Goal: Information Seeking & Learning: Learn about a topic

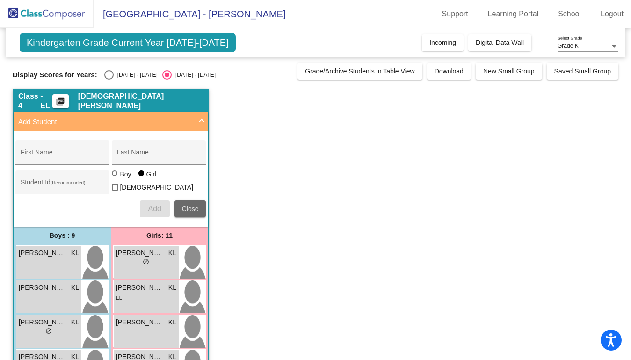
click at [191, 205] on span "Close" at bounding box center [190, 208] width 17 height 7
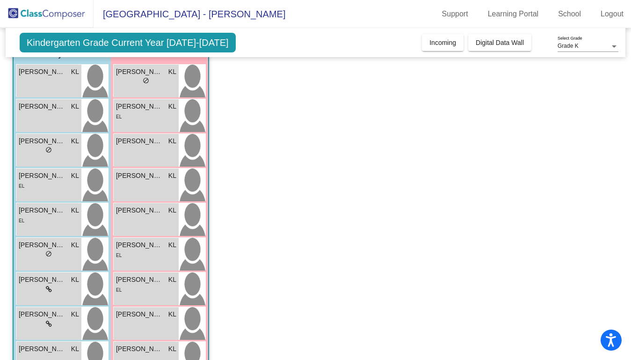
scroll to position [71, 0]
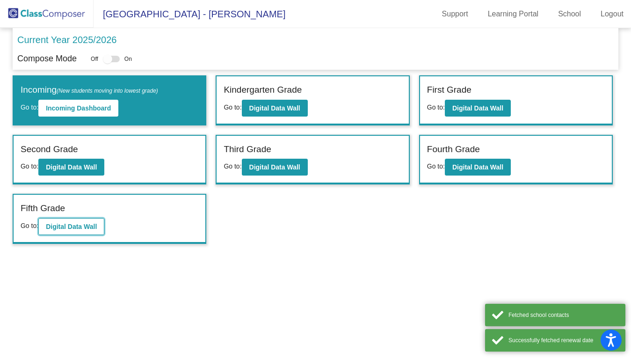
click at [82, 226] on b "Digital Data Wall" at bounding box center [71, 226] width 51 height 7
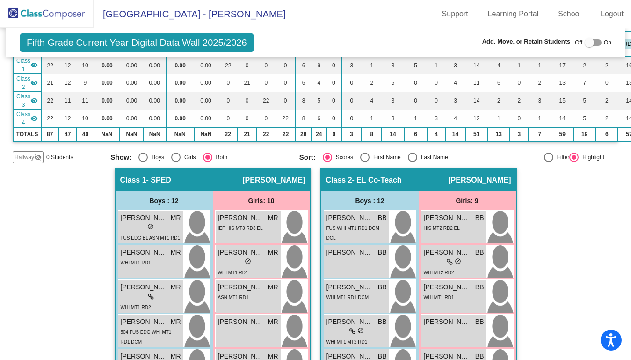
scroll to position [86, 0]
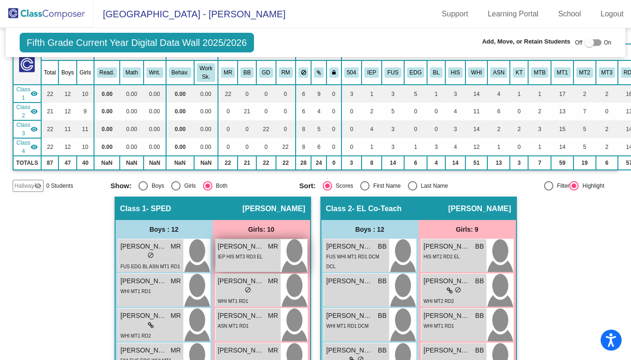
click at [255, 248] on span "Briany Rivas Machado" at bounding box center [241, 246] width 47 height 10
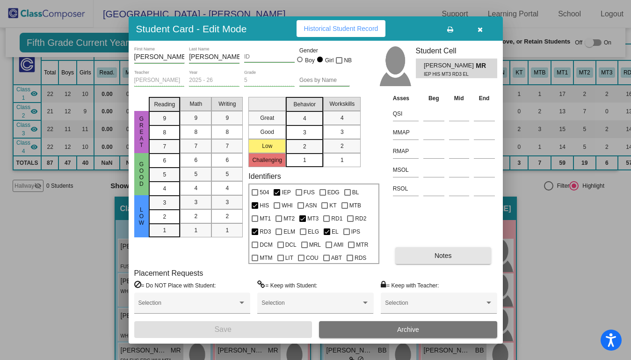
click at [446, 257] on span "Notes" at bounding box center [443, 255] width 17 height 7
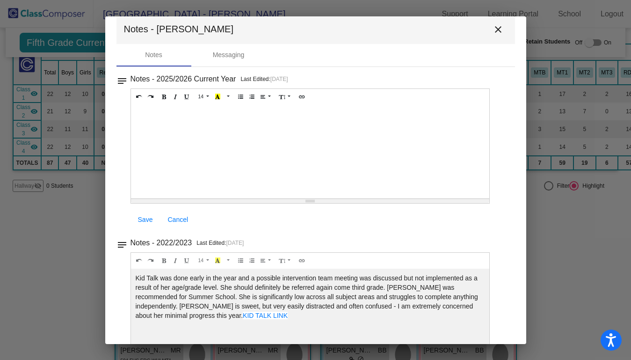
scroll to position [0, 0]
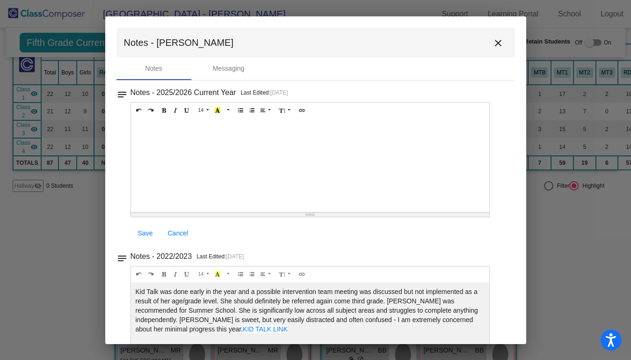
click at [498, 44] on mat-icon "close" at bounding box center [498, 42] width 11 height 11
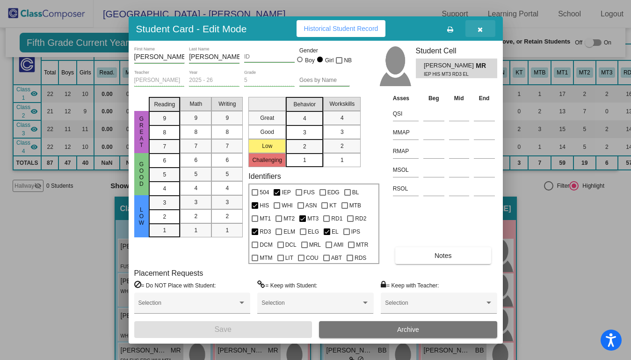
click at [483, 29] on button "button" at bounding box center [481, 28] width 30 height 17
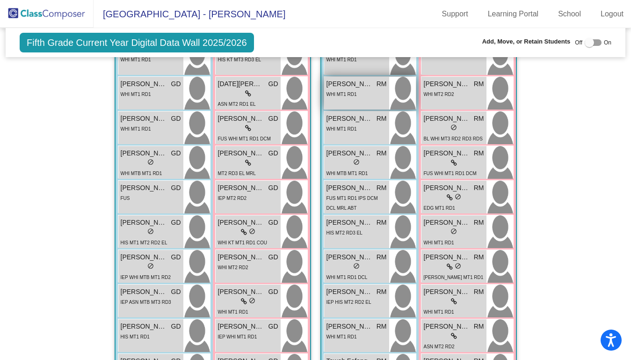
scroll to position [766, 0]
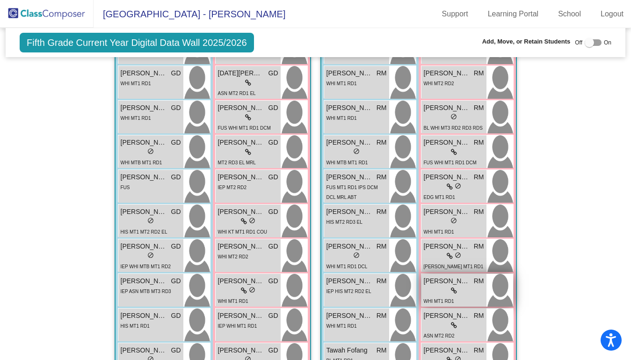
click at [469, 289] on div "lock do_not_disturb_alt" at bounding box center [454, 291] width 60 height 10
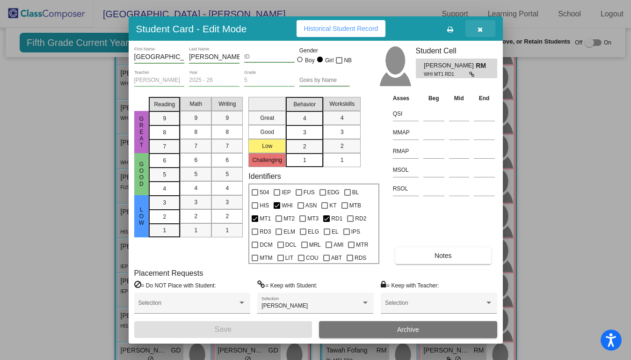
click at [481, 29] on icon "button" at bounding box center [480, 29] width 5 height 7
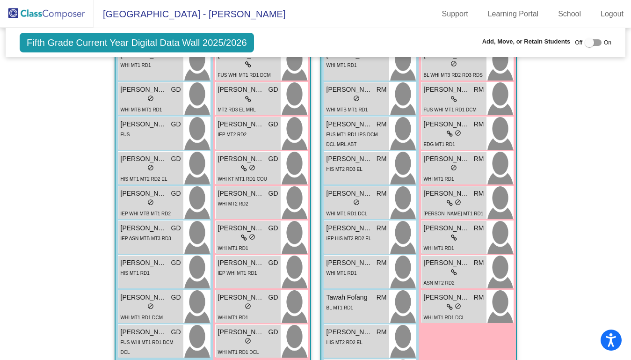
scroll to position [818, 0]
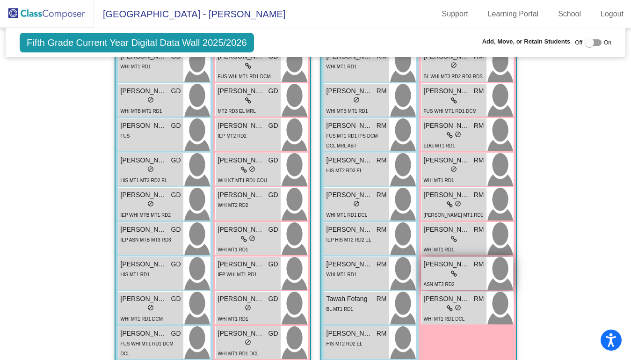
click at [474, 276] on div "lock do_not_disturb_alt" at bounding box center [454, 274] width 60 height 10
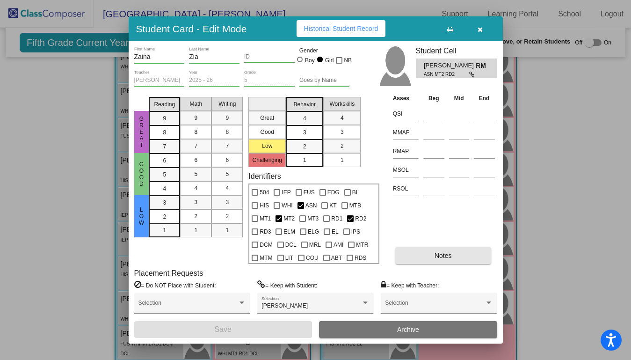
click at [438, 253] on span "Notes" at bounding box center [443, 255] width 17 height 7
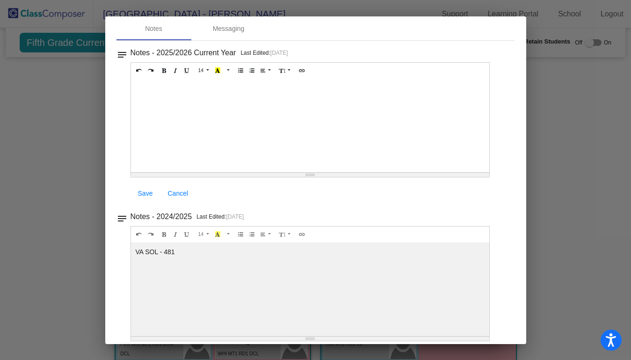
scroll to position [0, 0]
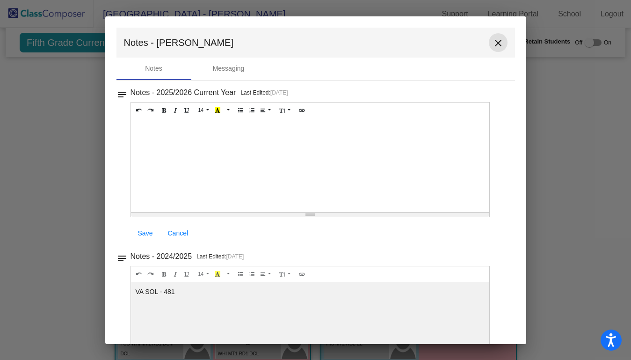
click at [495, 39] on mat-icon "close" at bounding box center [498, 42] width 11 height 11
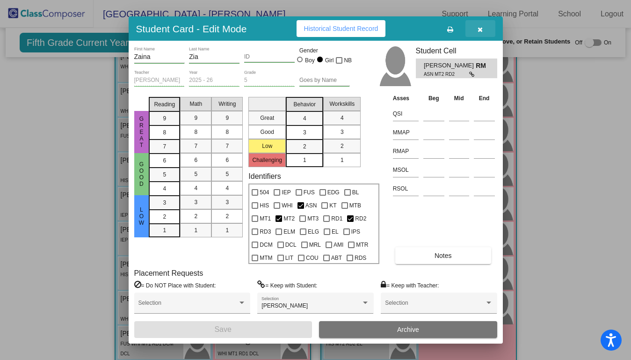
click at [482, 36] on button "button" at bounding box center [481, 28] width 30 height 17
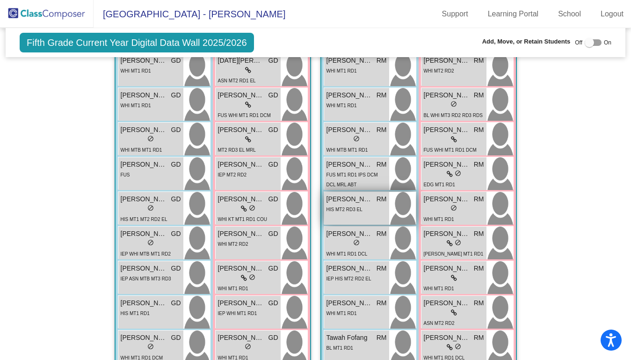
scroll to position [783, 0]
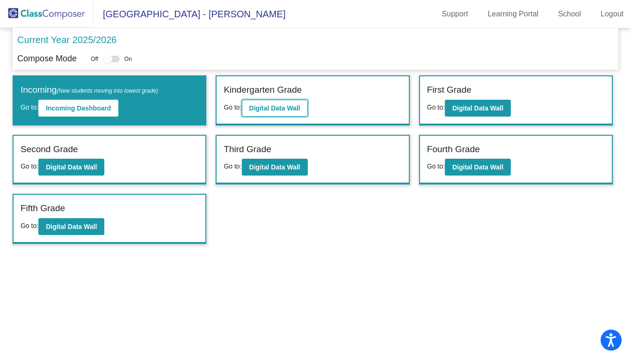
click at [291, 106] on b "Digital Data Wall" at bounding box center [274, 107] width 51 height 7
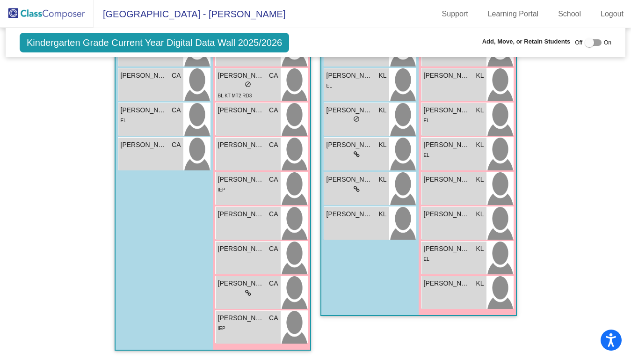
scroll to position [857, 0]
